Goal: Information Seeking & Learning: Learn about a topic

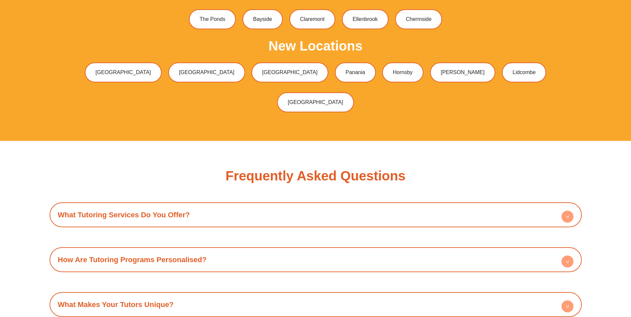
scroll to position [2328, 0]
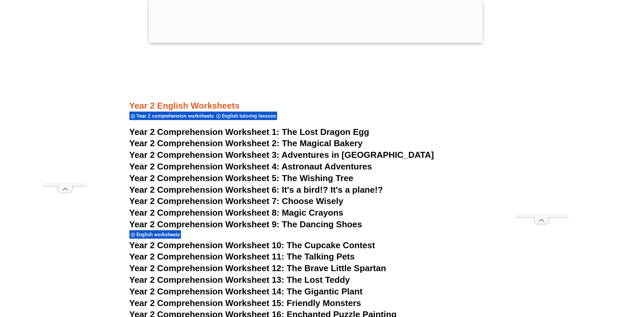
scroll to position [1596, 0]
click at [348, 131] on span "The Lost Dragon Egg" at bounding box center [325, 132] width 87 height 10
click at [324, 143] on span "The Magical Bakery" at bounding box center [322, 144] width 81 height 10
click at [327, 155] on span "Adventures in [GEOGRAPHIC_DATA]" at bounding box center [357, 155] width 152 height 10
click at [327, 167] on span "Astronaut Adventures" at bounding box center [326, 167] width 90 height 10
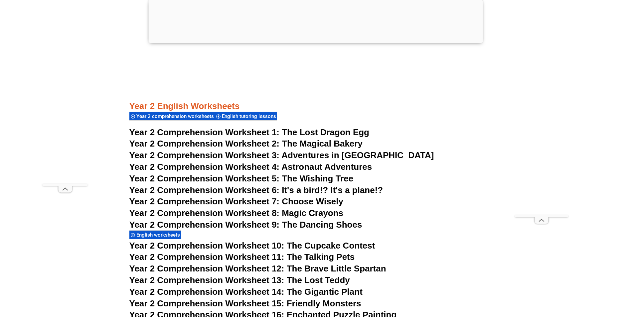
click at [301, 176] on span "The Wishing Tree" at bounding box center [317, 179] width 71 height 10
click at [294, 193] on span "Year 2 Comprehension Worksheet 6: It's a bird!? It's a plane!?" at bounding box center [256, 190] width 254 height 10
click at [290, 199] on span "Choose Wisely" at bounding box center [313, 202] width 62 height 10
click at [289, 207] on h3 "Year 2 Comprehension Worksheet 7: Choose Wisely" at bounding box center [315, 201] width 372 height 11
click at [287, 213] on span "Year 2 Comprehension Worksheet 8: Magic Crayons" at bounding box center [236, 213] width 214 height 10
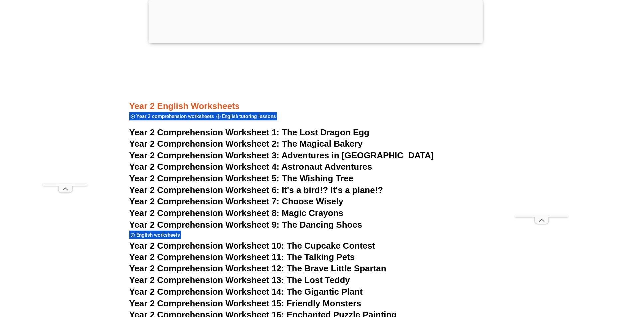
click at [284, 222] on span "Year 2 Comprehension Worksheet 9: The Dancing Shoes" at bounding box center [245, 225] width 233 height 10
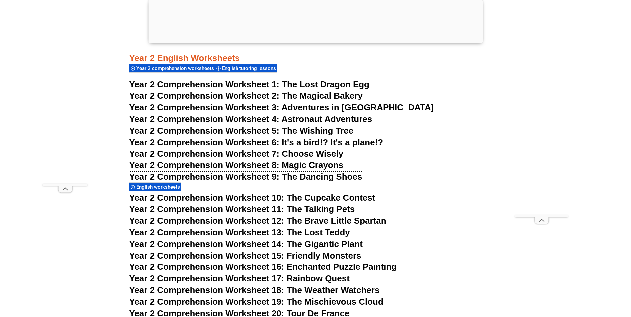
scroll to position [1696, 0]
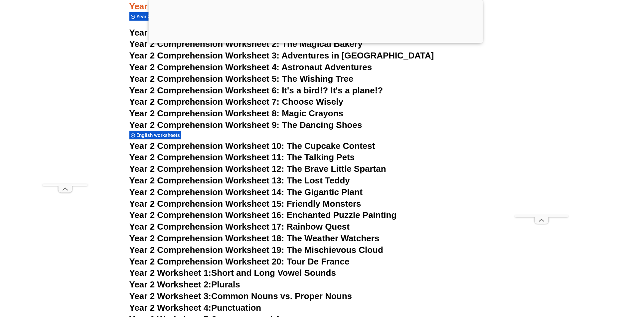
click at [168, 136] on span "English worksheets" at bounding box center [159, 135] width 46 height 6
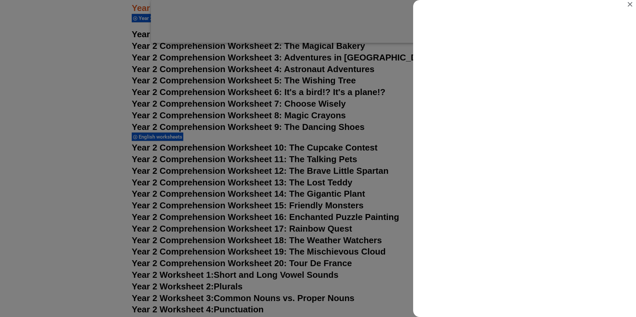
scroll to position [0, 0]
click at [629, 6] on icon "Close" at bounding box center [630, 4] width 8 height 8
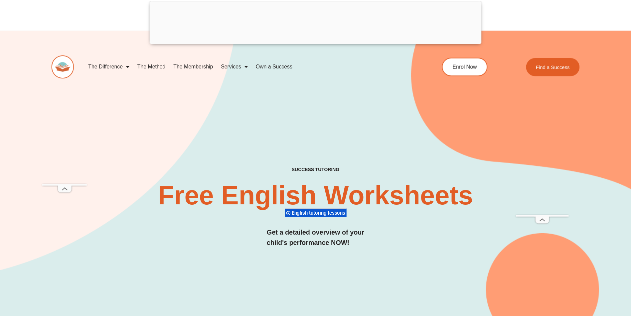
scroll to position [1696, 0]
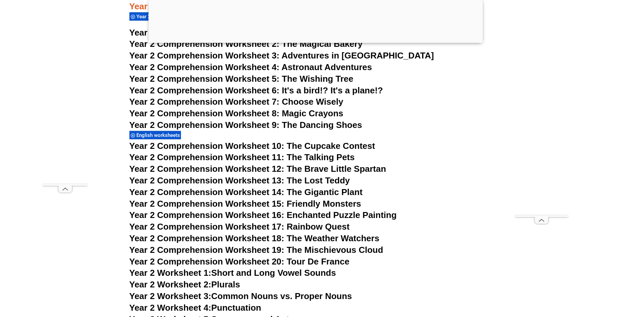
click at [306, 145] on span "Year 2 Comprehension Worksheet 10: The Cupcake Contest" at bounding box center [252, 146] width 246 height 10
click at [304, 160] on span "Year 2 Comprehension Worksheet 11: The Talking Pets" at bounding box center [241, 157] width 225 height 10
click at [305, 166] on span "Year 2 Comprehension Worksheet 12: The Brave Little Spartan" at bounding box center [257, 169] width 257 height 10
click at [308, 181] on span "Year 2 Comprehension Worksheet 13: The Lost Teddy" at bounding box center [239, 181] width 220 height 10
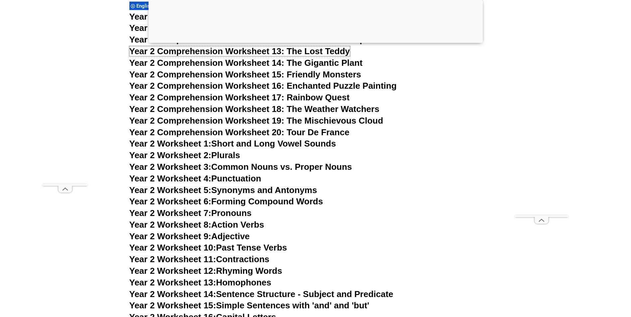
scroll to position [1829, 0]
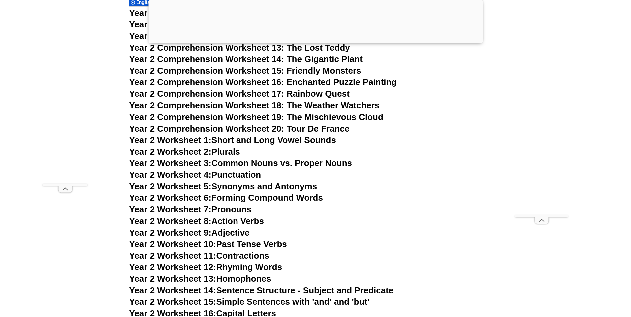
click at [198, 141] on span "Year 2 Worksheet 1:" at bounding box center [170, 140] width 82 height 10
click at [200, 152] on span "Year 2 Worksheet 2:" at bounding box center [170, 152] width 82 height 10
click at [201, 164] on span "Year 2 Worksheet 3:" at bounding box center [170, 163] width 82 height 10
click at [201, 176] on span "Year 2 Worksheet 4:" at bounding box center [170, 175] width 82 height 10
click at [199, 187] on span "Year 2 Worksheet 5:" at bounding box center [170, 187] width 82 height 10
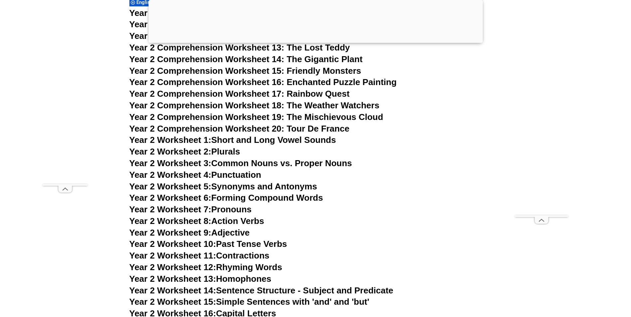
click at [197, 198] on span "Year 2 Worksheet 6:" at bounding box center [170, 198] width 82 height 10
click at [196, 207] on span "Year 2 Worksheet 7:" at bounding box center [170, 210] width 82 height 10
click at [194, 220] on span "Year 2 Worksheet 8:" at bounding box center [170, 221] width 82 height 10
click at [194, 230] on span "Year 2 Worksheet 9:" at bounding box center [170, 233] width 82 height 10
click at [193, 242] on span "Year 2 Worksheet 10:" at bounding box center [172, 244] width 87 height 10
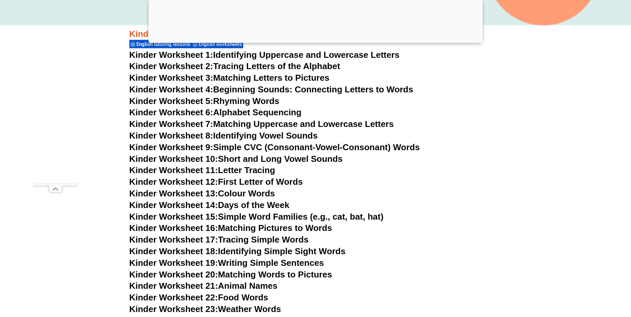
scroll to position [333, 0]
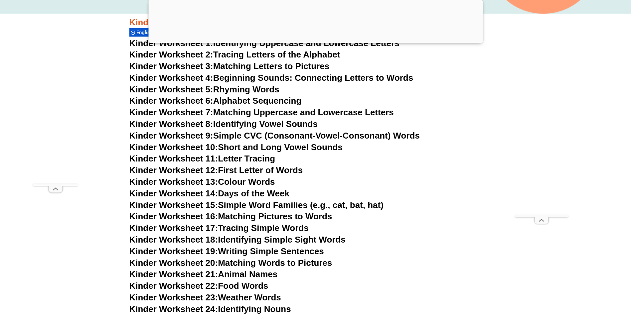
click at [261, 169] on link "Kinder Worksheet 12: First Letter of Words" at bounding box center [216, 170] width 174 height 10
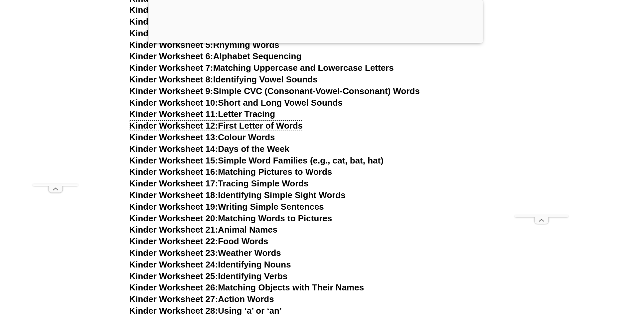
scroll to position [399, 0]
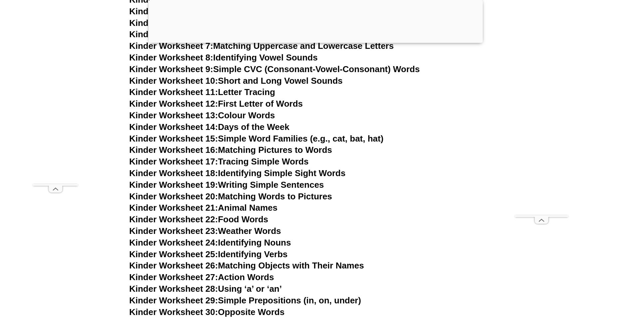
click at [207, 218] on span "Kinder Worksheet 22:" at bounding box center [173, 219] width 89 height 10
click at [260, 230] on link "Kinder Worksheet 23: Weather Words" at bounding box center [205, 231] width 152 height 10
click at [255, 241] on link "Kinder Worksheet 24: Identifying Nouns" at bounding box center [210, 243] width 162 height 10
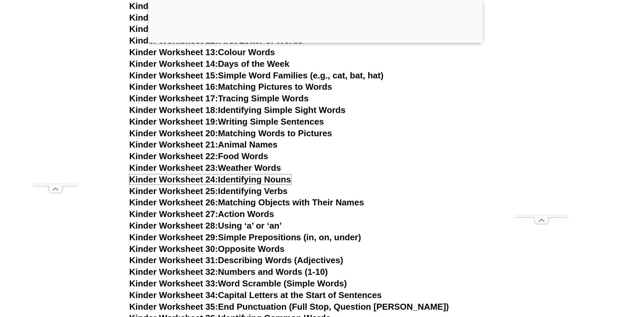
scroll to position [466, 0]
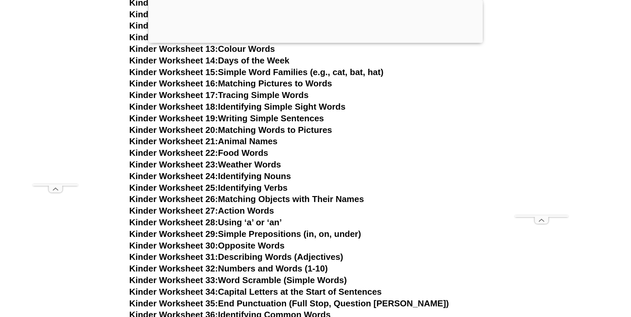
click at [311, 238] on link "Kinder Worksheet 29: Simple Prepositions (in, on, under)" at bounding box center [245, 234] width 232 height 10
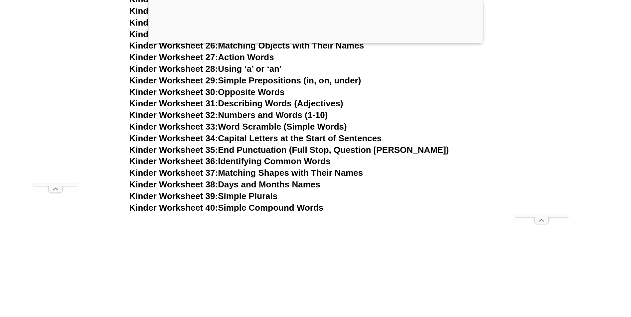
scroll to position [632, 0]
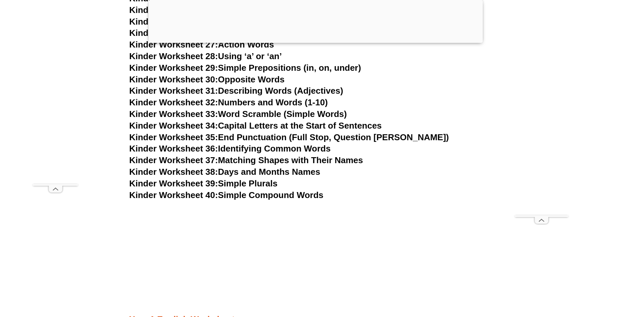
click at [296, 112] on link "Kinder Worksheet 33: Word Scramble (Simple Words)" at bounding box center [237, 114] width 217 height 10
click at [286, 127] on link "Kinder Worksheet 34: Capital Letters at the Start of Sentences" at bounding box center [255, 126] width 252 height 10
click at [279, 139] on link "Kinder Worksheet 35: End Punctuation (Full Stop, Question [PERSON_NAME])" at bounding box center [289, 137] width 320 height 10
click at [275, 149] on link "Kinder Worksheet 36: Identifying Common Words" at bounding box center [229, 149] width 201 height 10
click at [270, 160] on link "Kinder Worksheet 37: Matching Shapes with Their Names" at bounding box center [246, 160] width 234 height 10
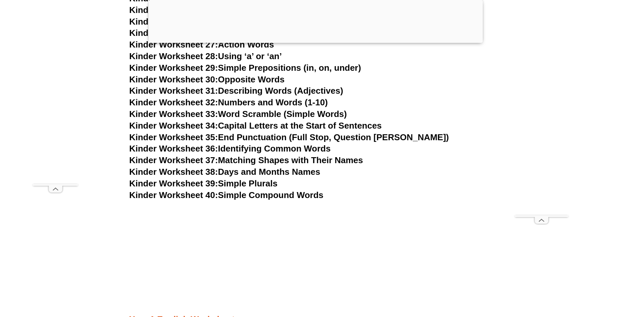
click at [261, 169] on link "Kinder Worksheet 38: Days and Months Names" at bounding box center [224, 172] width 191 height 10
click at [240, 182] on link "Kinder Worksheet 39: Simple Plurals" at bounding box center [203, 184] width 148 height 10
click at [236, 194] on link "Kinder Worksheet 40: Simple Compound Words" at bounding box center [226, 195] width 194 height 10
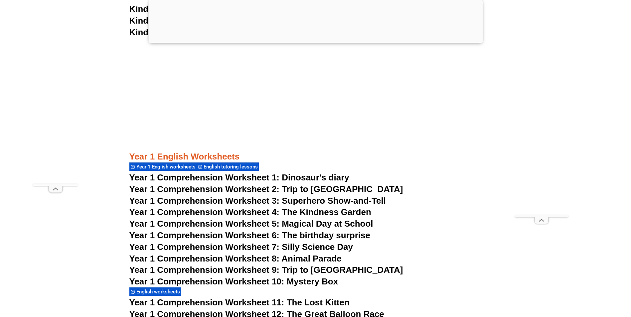
scroll to position [798, 0]
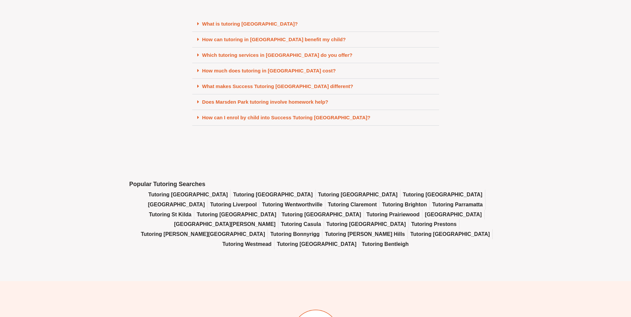
scroll to position [2893, 0]
